Goal: Find specific page/section: Find specific page/section

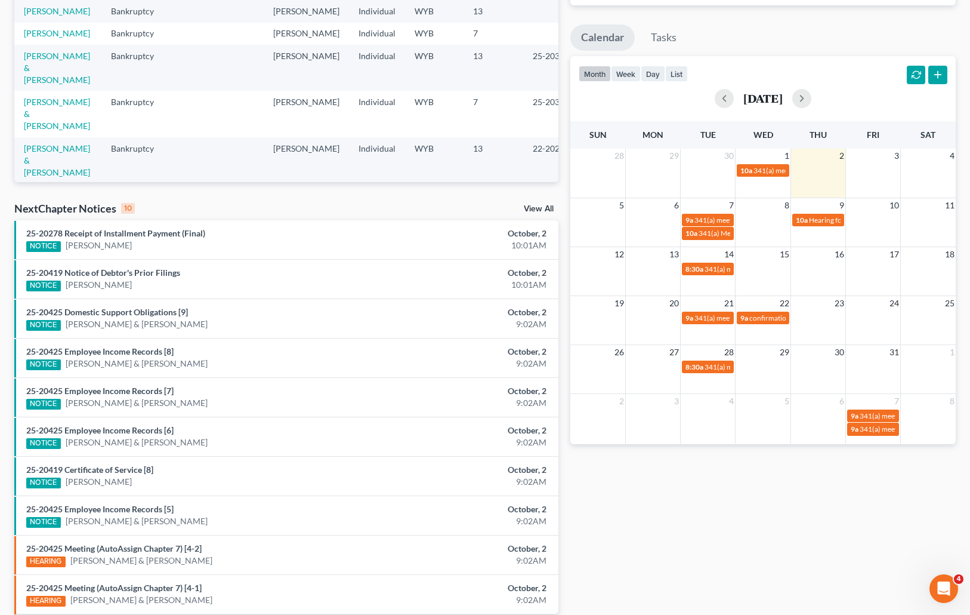
scroll to position [195, 0]
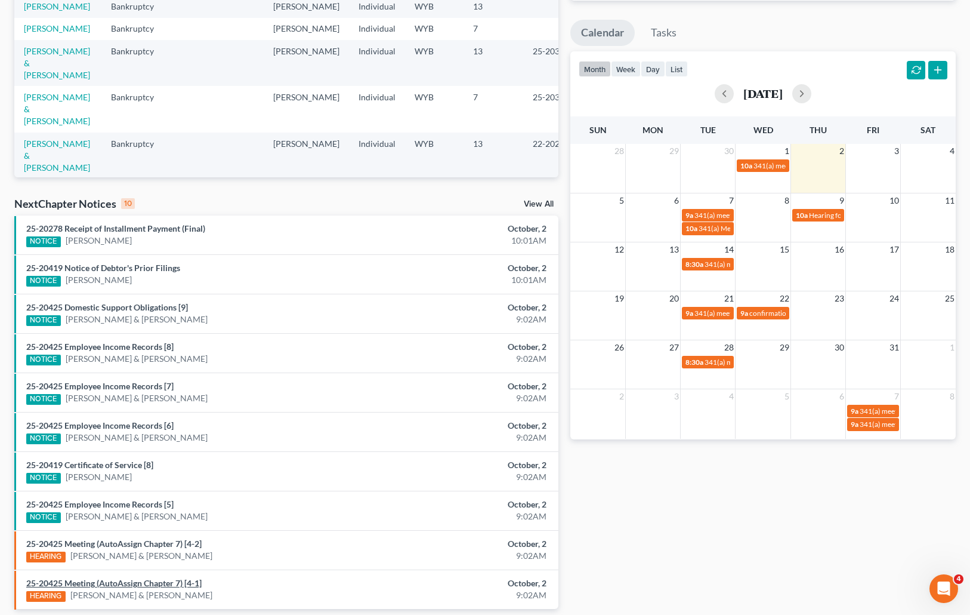
click at [112, 581] on link "25-20425 Meeting (AutoAssign Chapter 7) [4-1]" at bounding box center [113, 583] width 175 height 10
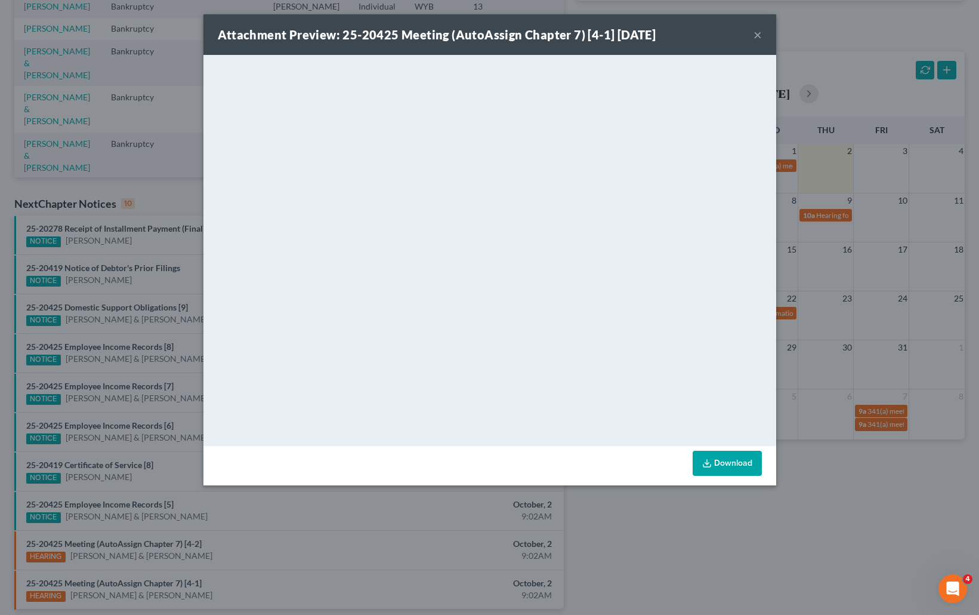
click at [755, 33] on button "×" at bounding box center [758, 34] width 8 height 14
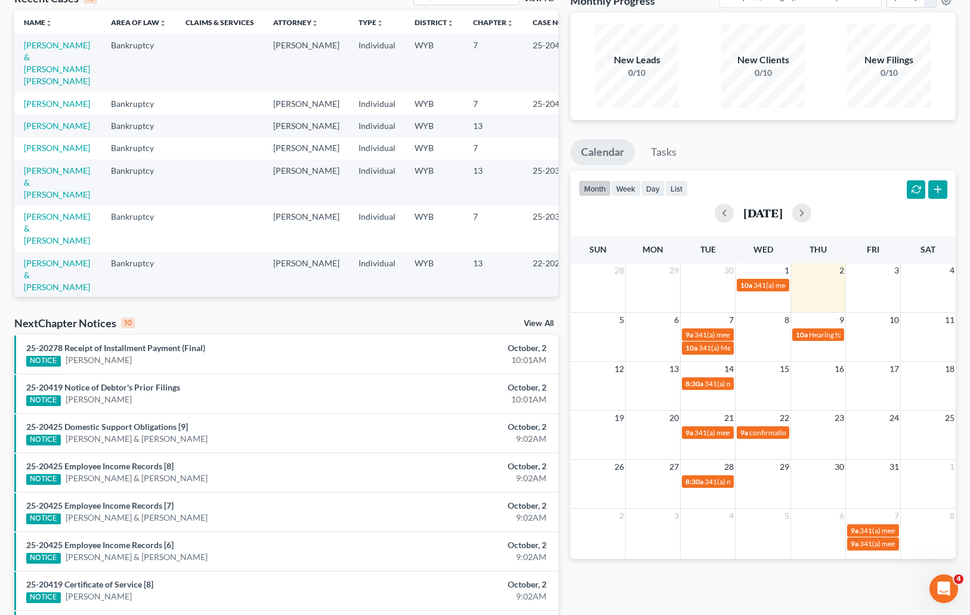
scroll to position [64, 0]
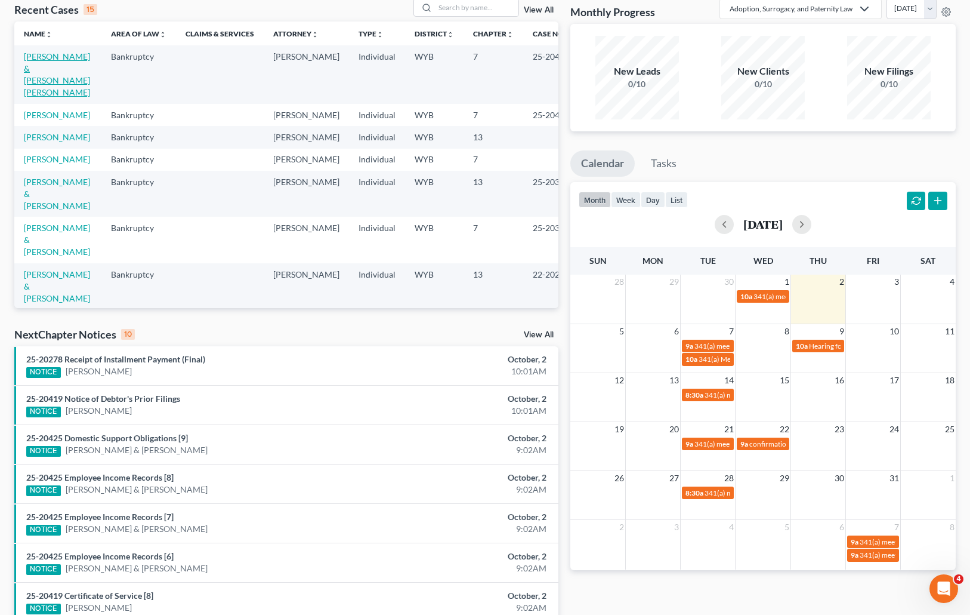
click at [42, 73] on link "[PERSON_NAME] & [PERSON_NAME] [PERSON_NAME]" at bounding box center [57, 74] width 66 height 46
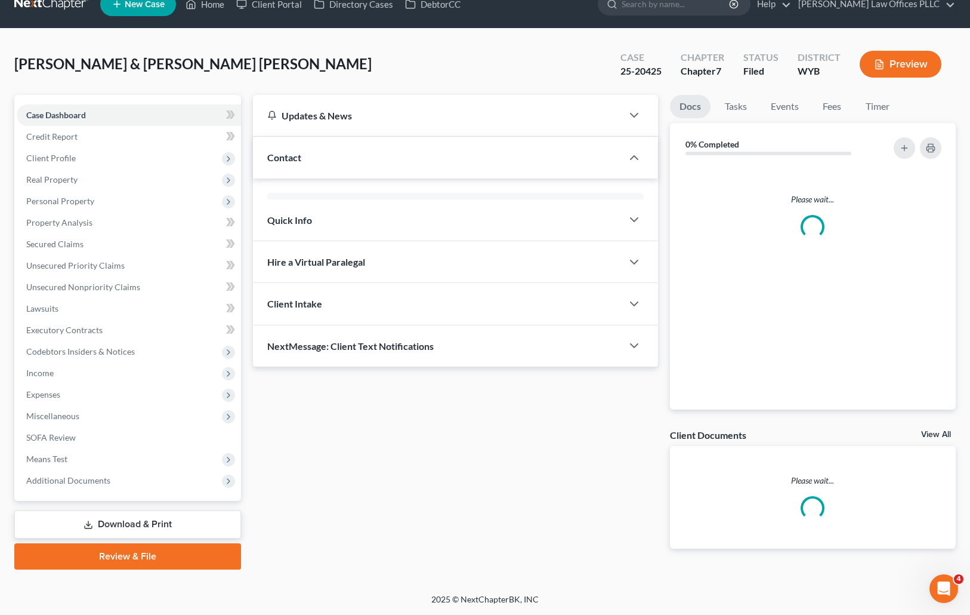
scroll to position [67, 0]
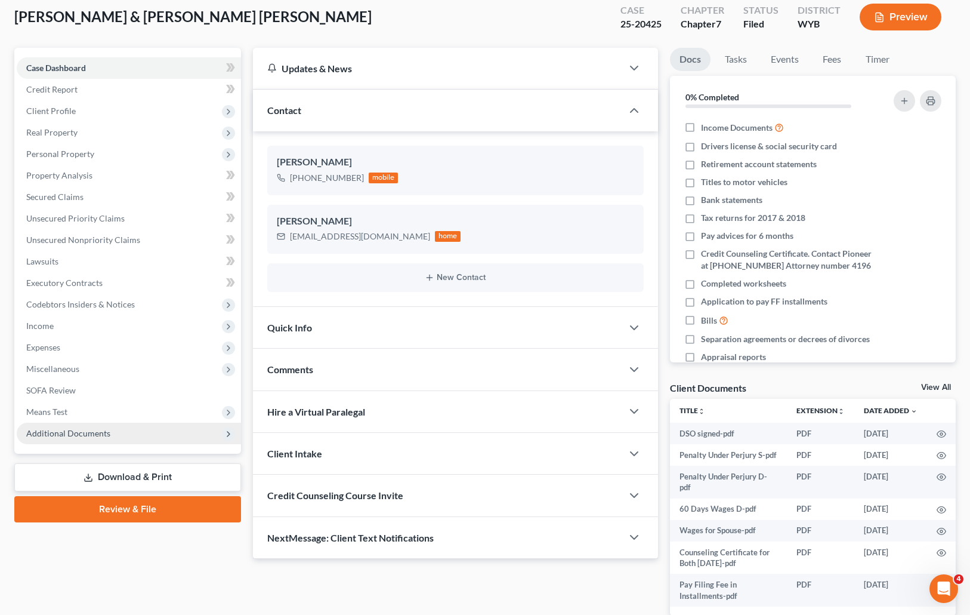
click at [93, 429] on span "Additional Documents" at bounding box center [68, 433] width 84 height 10
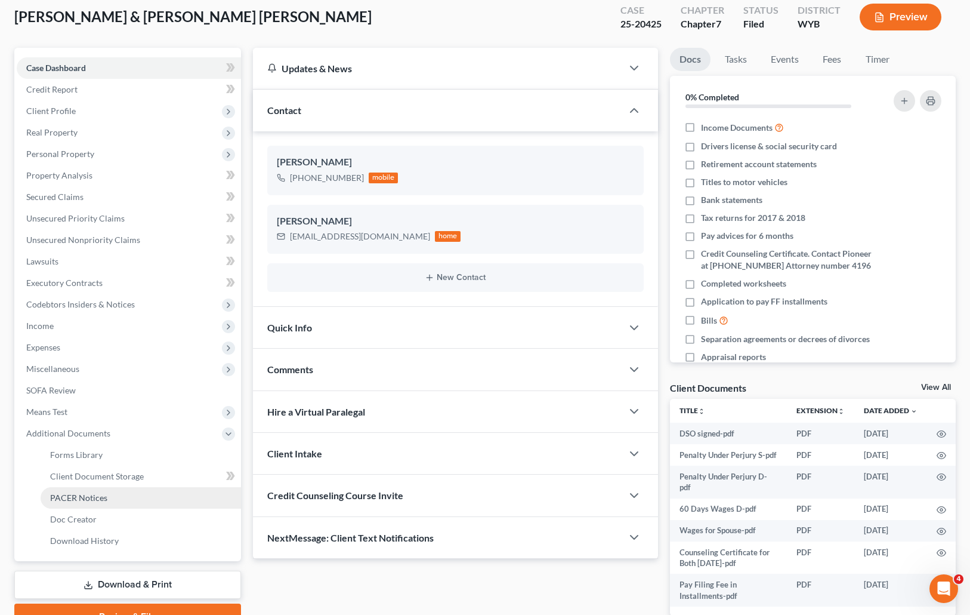
click at [101, 496] on span "PACER Notices" at bounding box center [78, 497] width 57 height 10
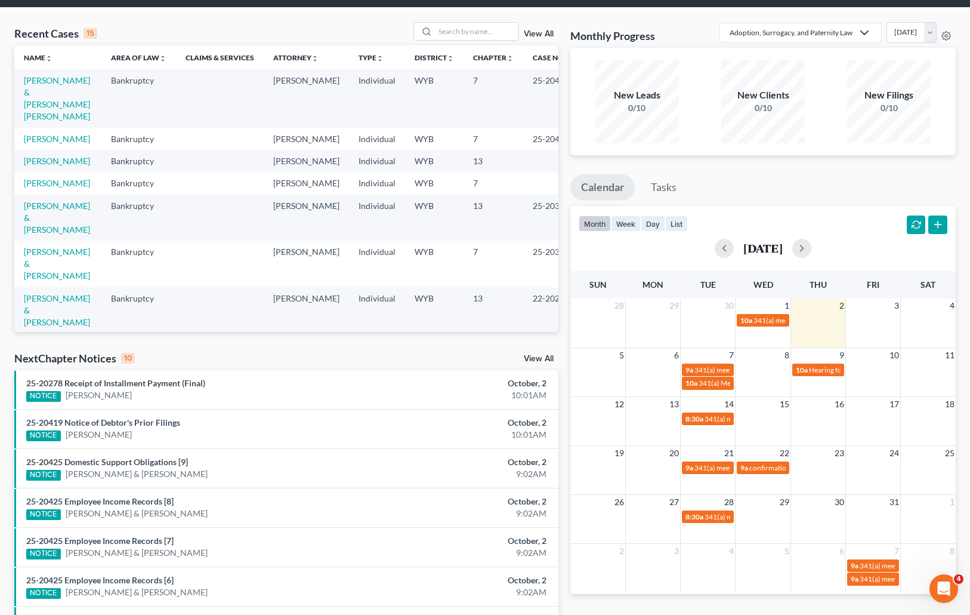
scroll to position [47, 0]
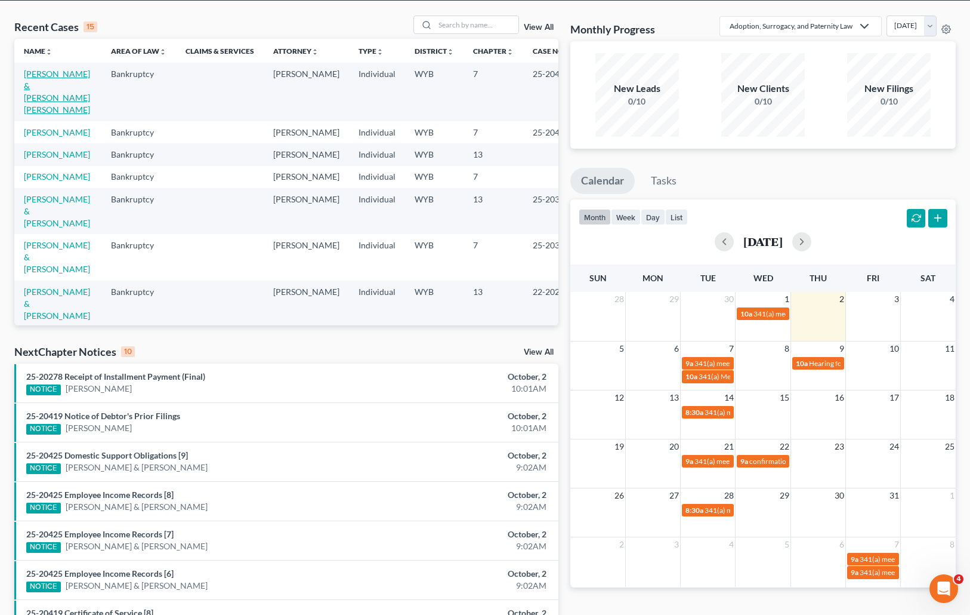
click at [45, 86] on link "[PERSON_NAME] & [PERSON_NAME] [PERSON_NAME]" at bounding box center [57, 92] width 66 height 46
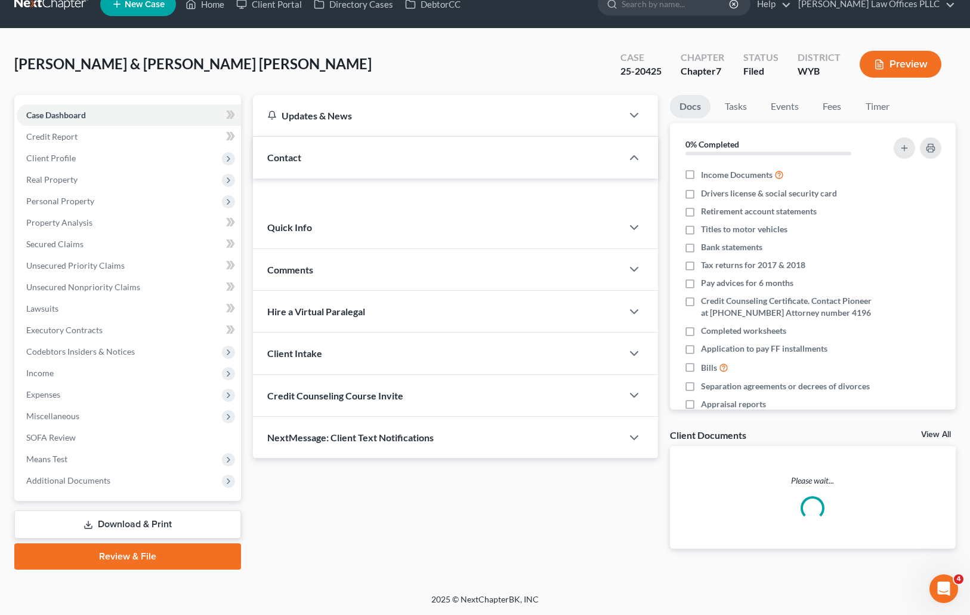
scroll to position [47, 0]
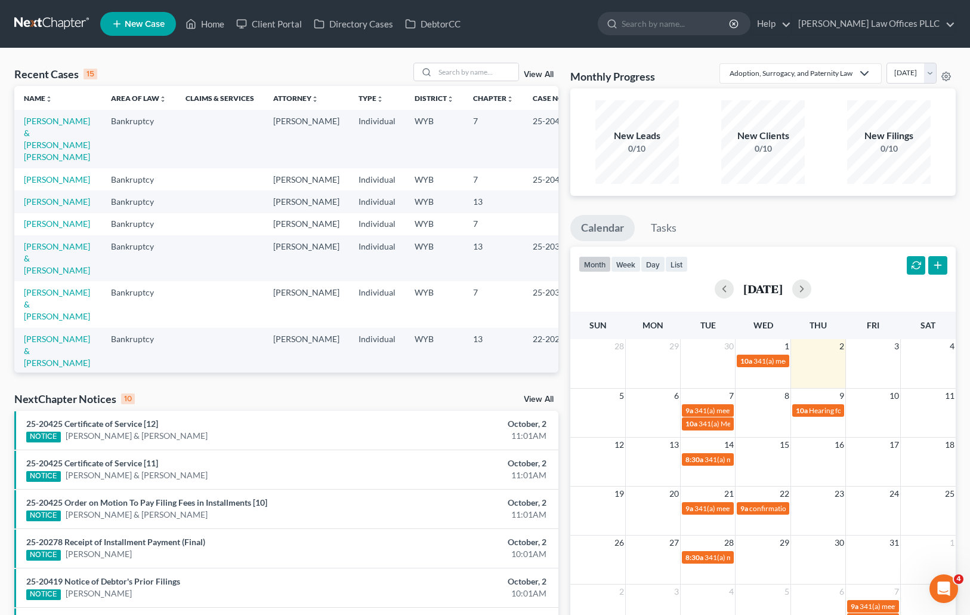
click at [559, 561] on div "Recent Cases 15 View All Name unfold_more expand_more expand_less Area of Law u…" at bounding box center [286, 443] width 556 height 760
